Goal: Use online tool/utility: Utilize a website feature to perform a specific function

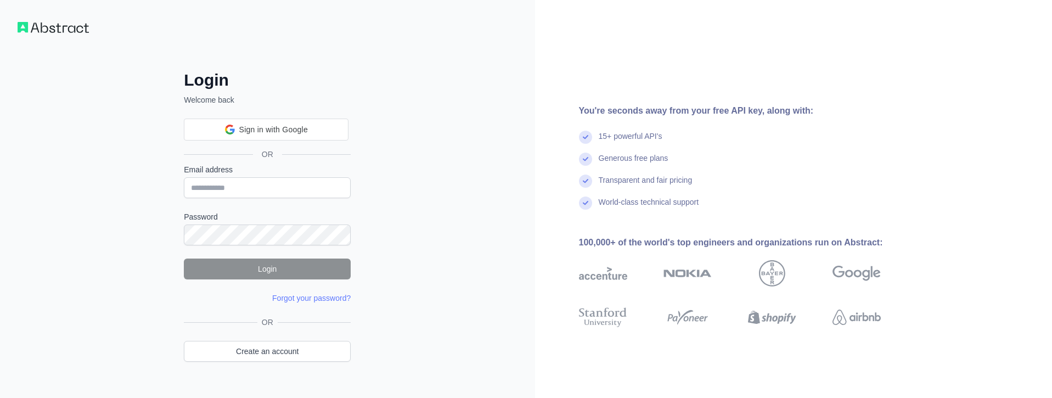
scroll to position [21, 0]
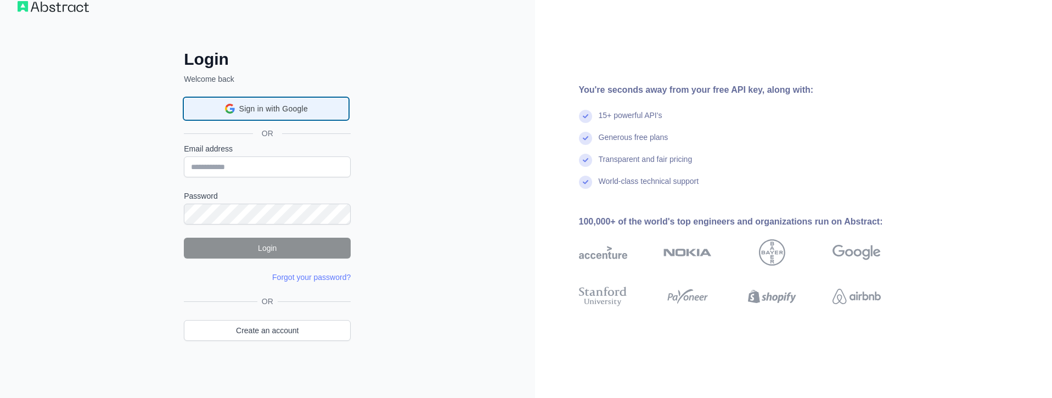
click at [256, 107] on span "Sign in with Google" at bounding box center [273, 109] width 69 height 12
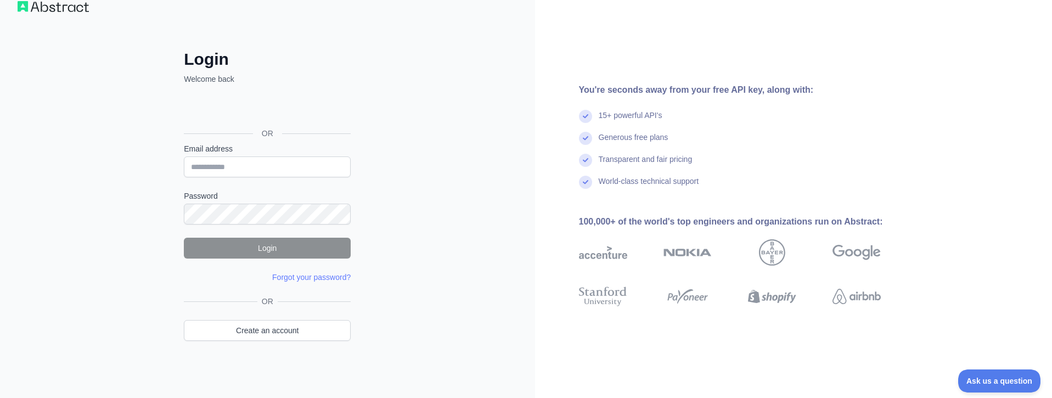
scroll to position [0, 0]
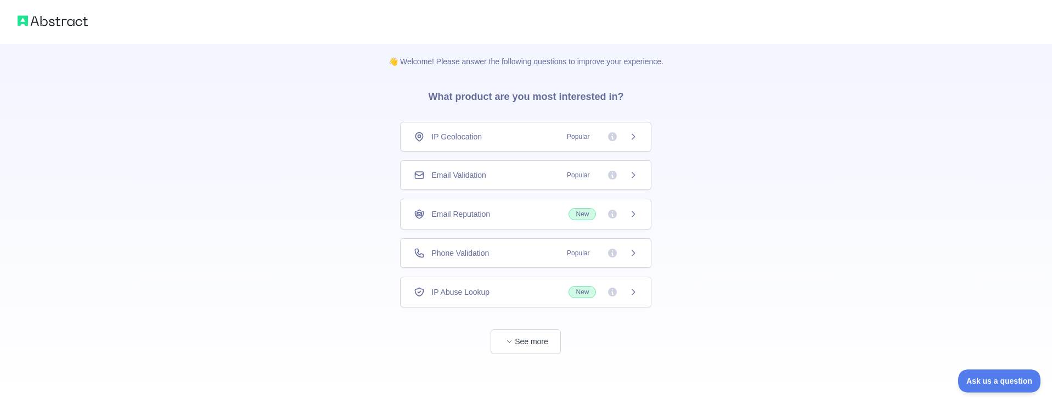
scroll to position [5, 0]
click at [808, 173] on div "👋 Welcome! Please answer the following questions to improve your experience. Wh…" at bounding box center [526, 196] width 1052 height 403
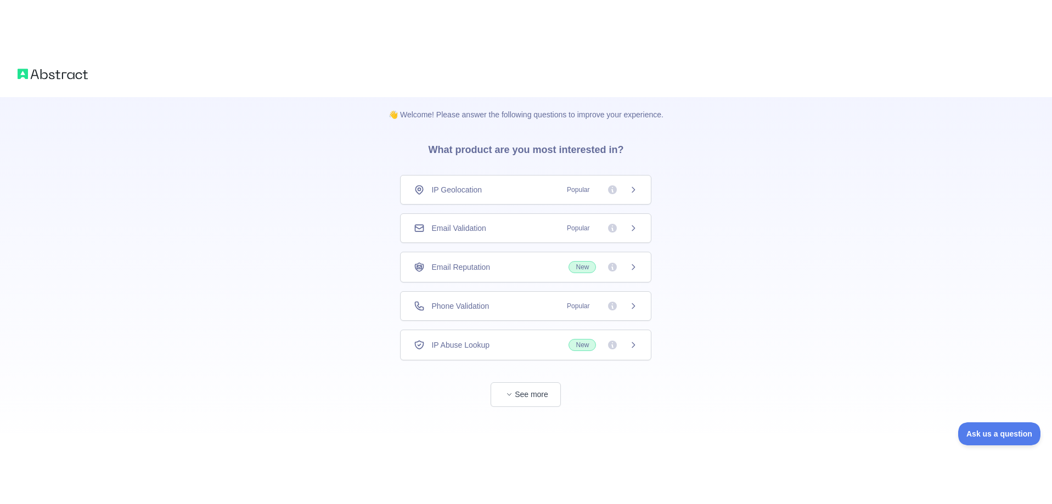
scroll to position [0, 0]
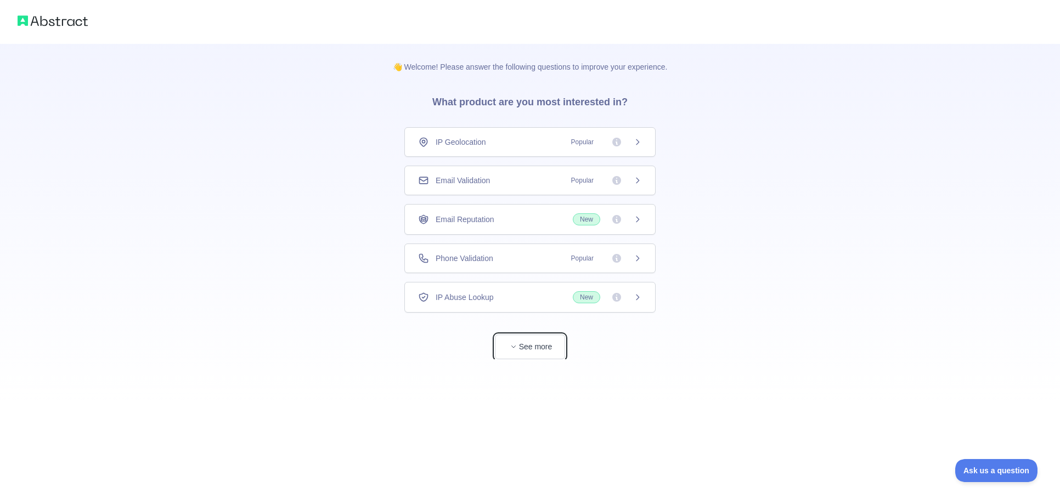
drag, startPoint x: 537, startPoint y: 350, endPoint x: 556, endPoint y: 356, distance: 20.0
click at [537, 350] on button "See more" at bounding box center [530, 347] width 70 height 25
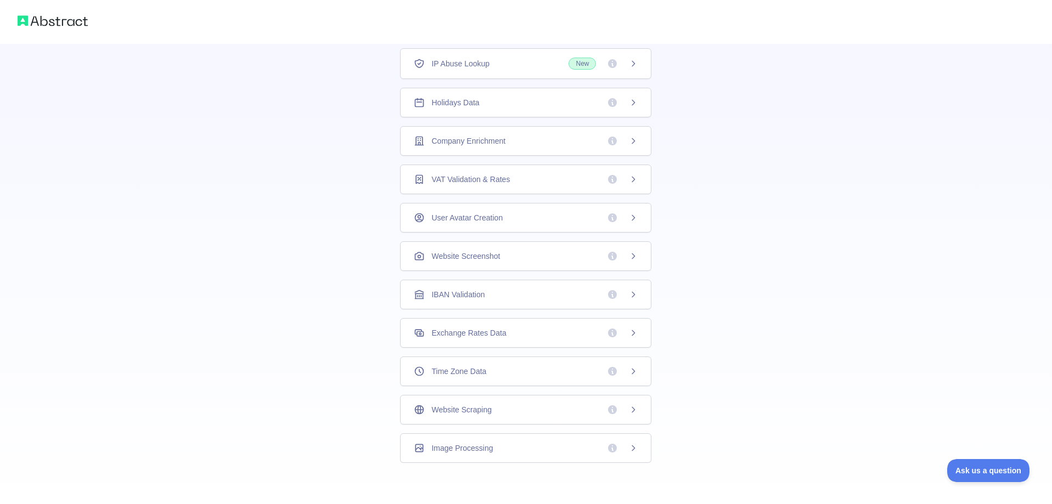
scroll to position [194, 0]
click at [449, 293] on span "IBAN Validation" at bounding box center [457, 291] width 53 height 11
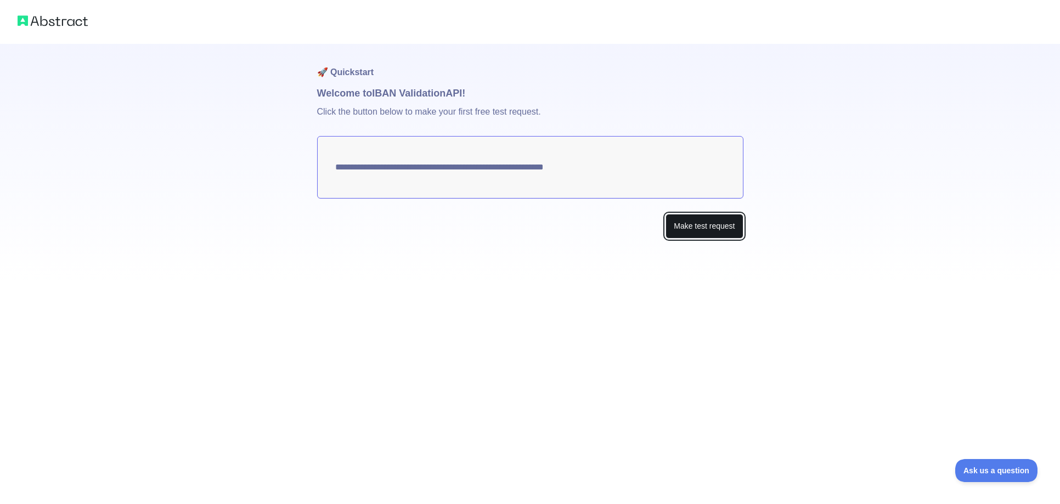
click at [678, 229] on button "Make test request" at bounding box center [704, 226] width 77 height 25
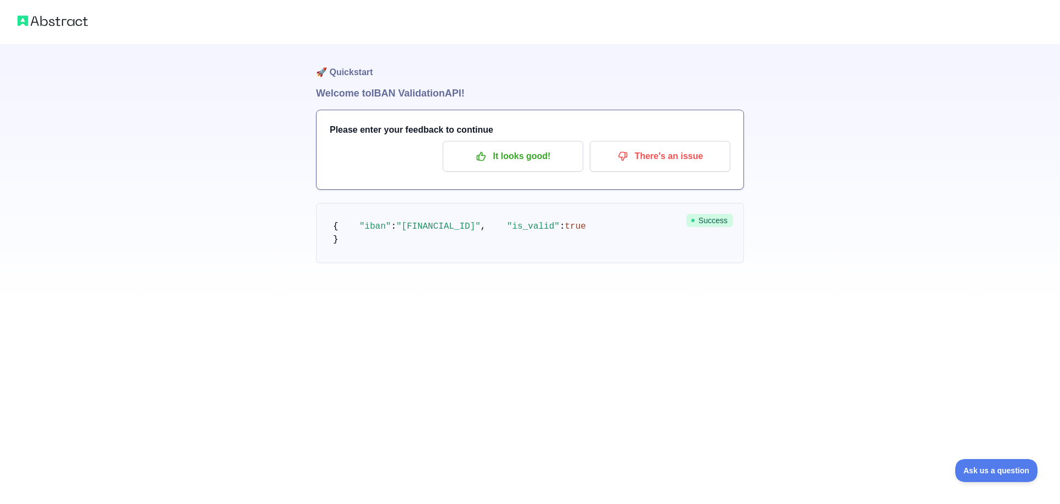
click at [432, 232] on span ""[FINANCIAL_ID]"" at bounding box center [438, 227] width 85 height 10
click at [198, 172] on div "🚀 Quickstart Welcome to IBAN Validation API! Please enter your feedback to cont…" at bounding box center [530, 153] width 1060 height 307
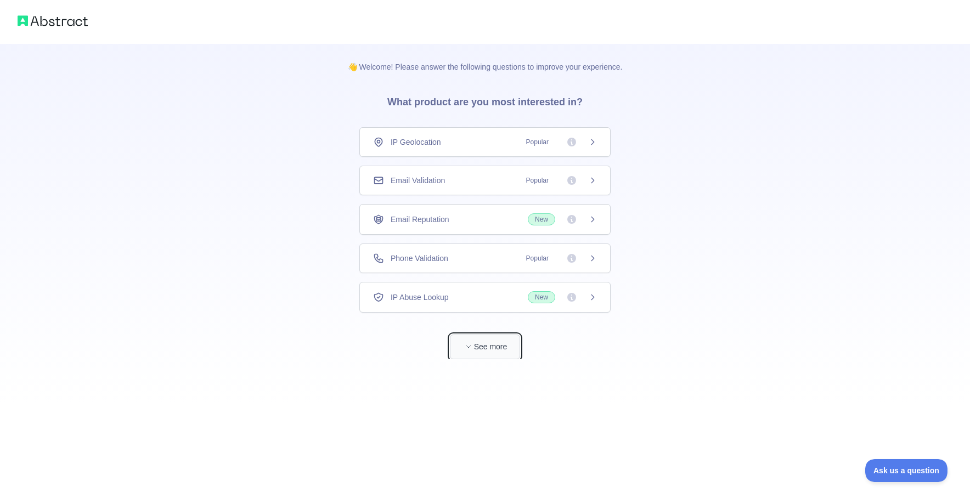
click at [490, 346] on button "See more" at bounding box center [485, 347] width 70 height 25
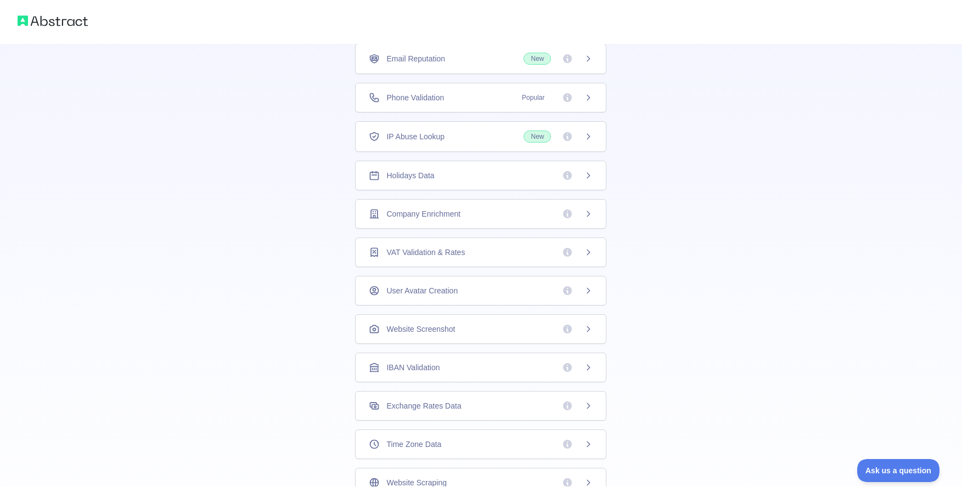
scroll to position [194, 0]
click at [423, 291] on span "IBAN Validation" at bounding box center [412, 291] width 53 height 11
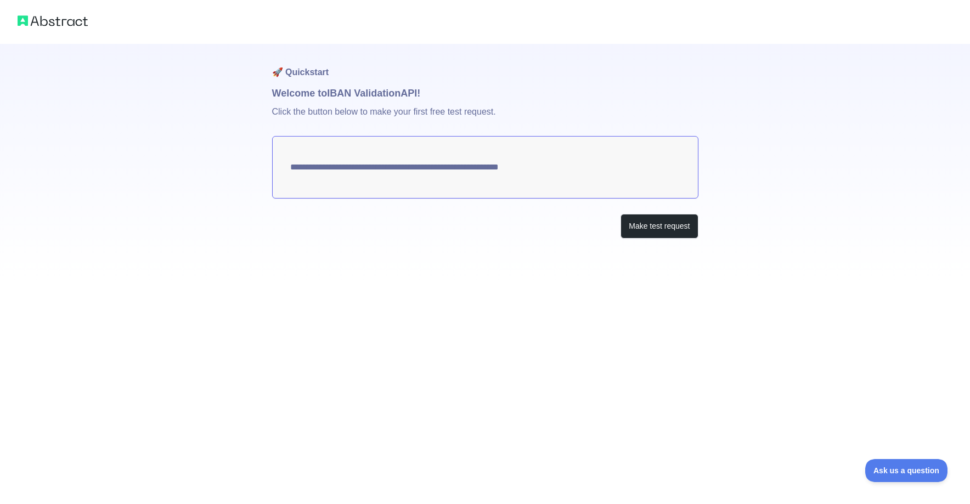
click at [503, 168] on textarea "**********" at bounding box center [485, 167] width 426 height 63
